Goal: Task Accomplishment & Management: Manage account settings

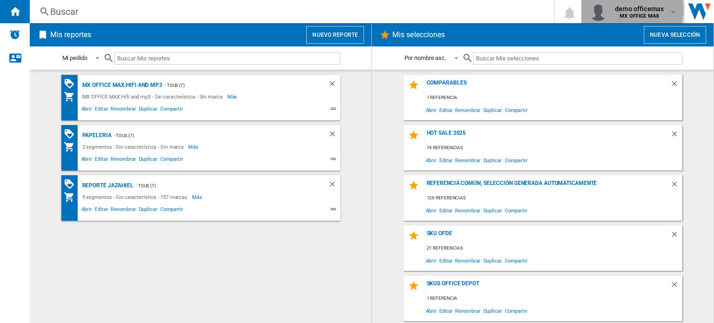
click at [623, 9] on span "demo officemax" at bounding box center [639, 8] width 49 height 9
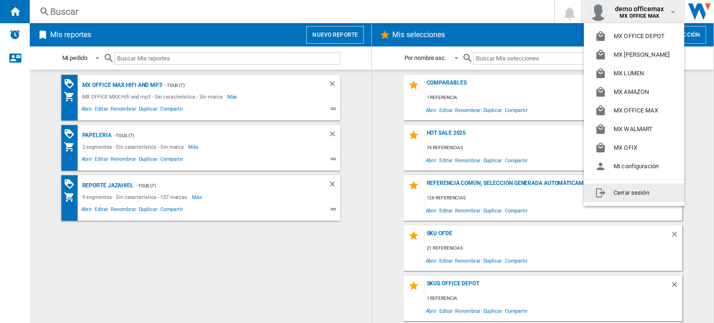
click at [618, 190] on button "Cerrar sesión" at bounding box center [634, 193] width 100 height 19
